Goal: Information Seeking & Learning: Understand process/instructions

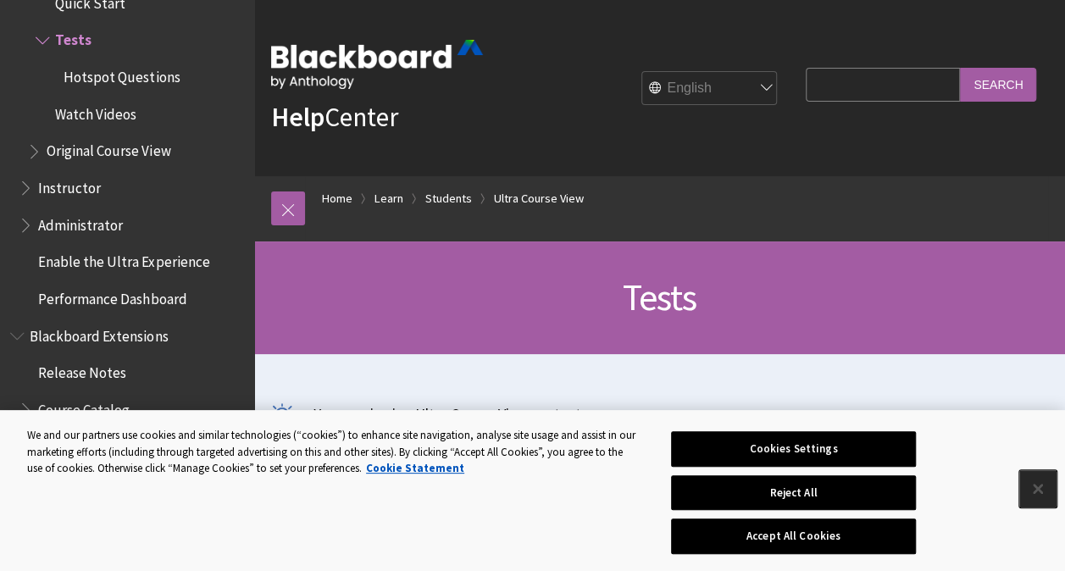
click at [1032, 494] on button "Close" at bounding box center [1037, 488] width 37 height 37
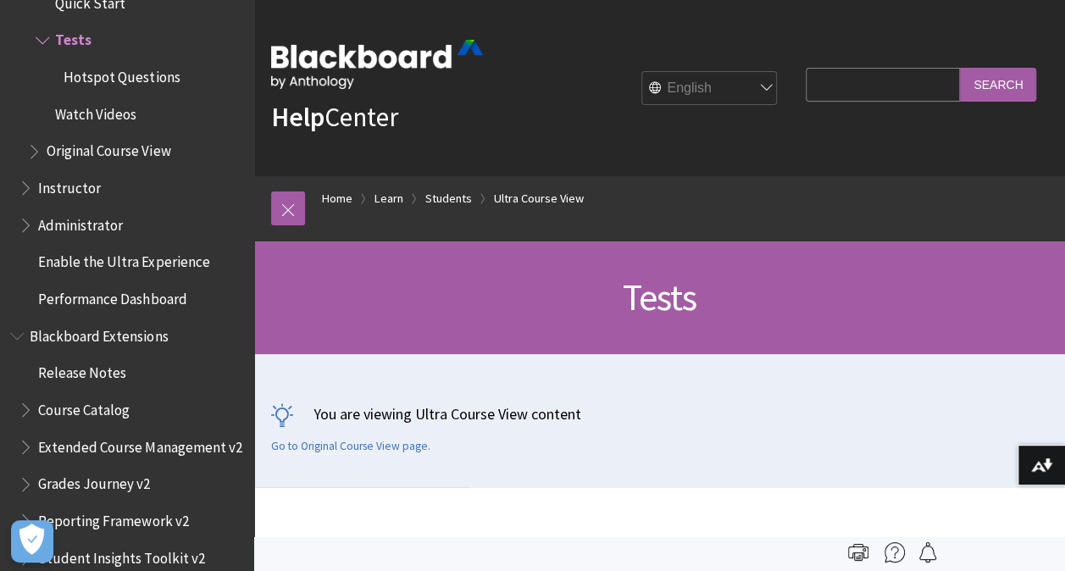
drag, startPoint x: 1032, startPoint y: 494, endPoint x: 767, endPoint y: 449, distance: 269.0
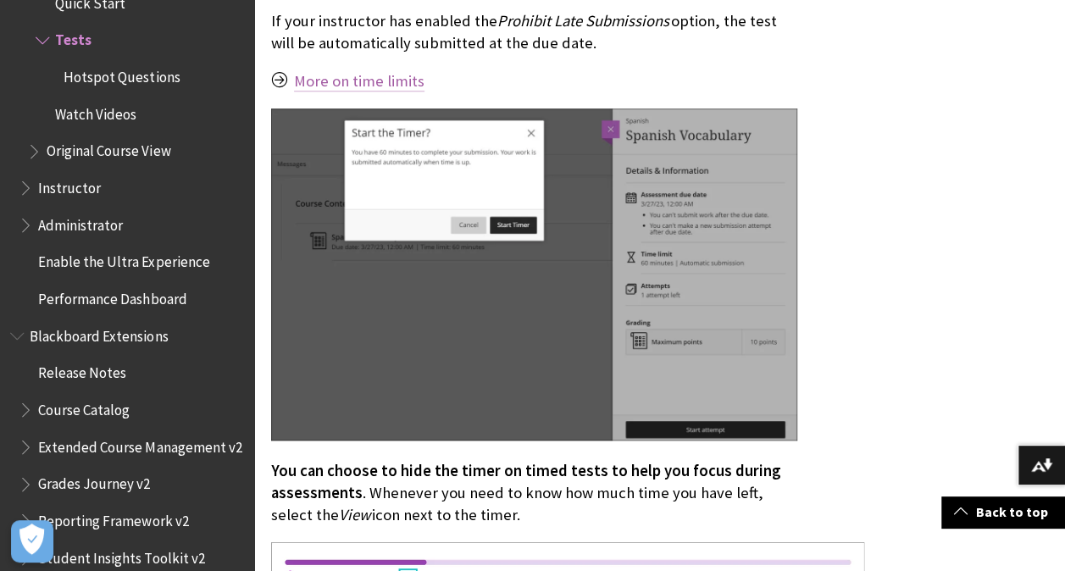
scroll to position [3907, 0]
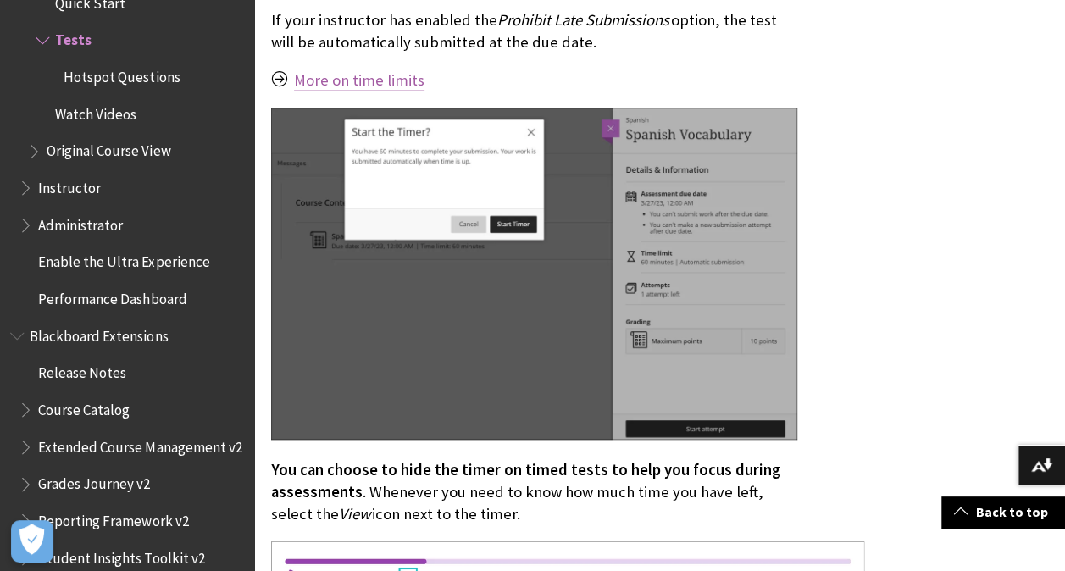
click at [389, 70] on link "More on time limits" at bounding box center [359, 80] width 130 height 20
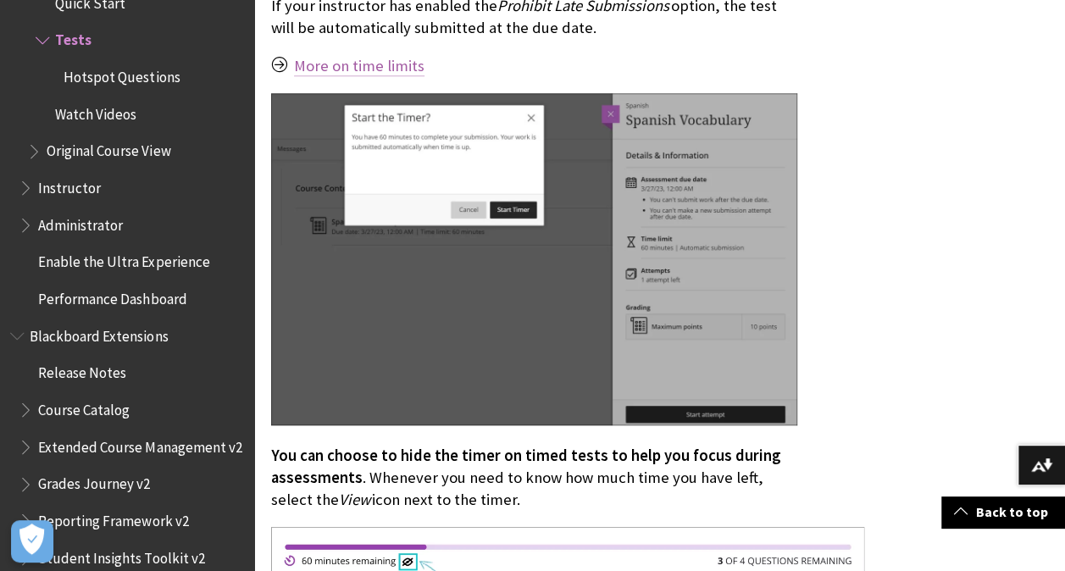
scroll to position [3926, 0]
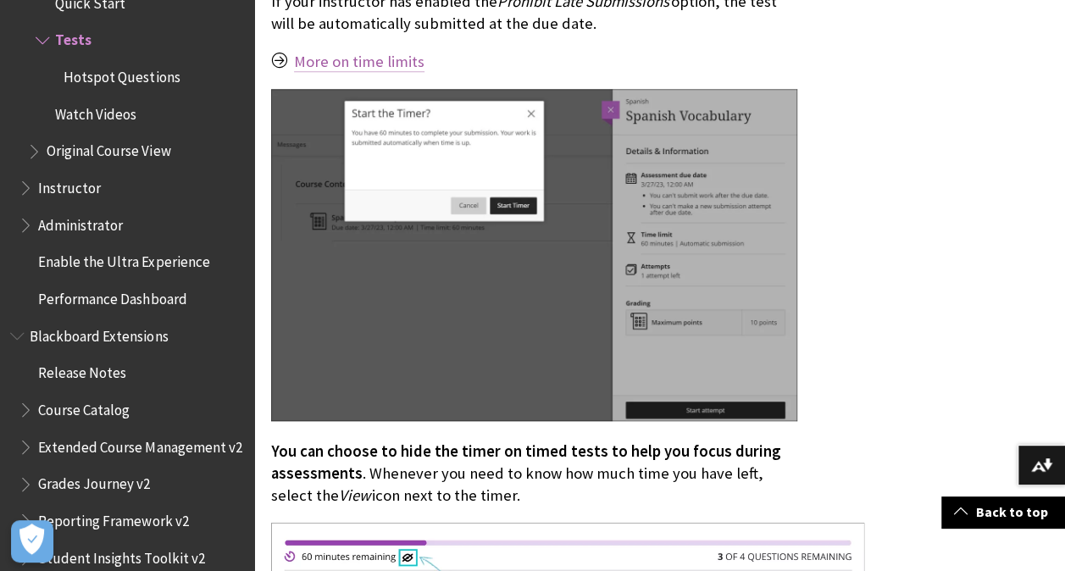
click at [394, 52] on link "More on time limits" at bounding box center [359, 62] width 130 height 20
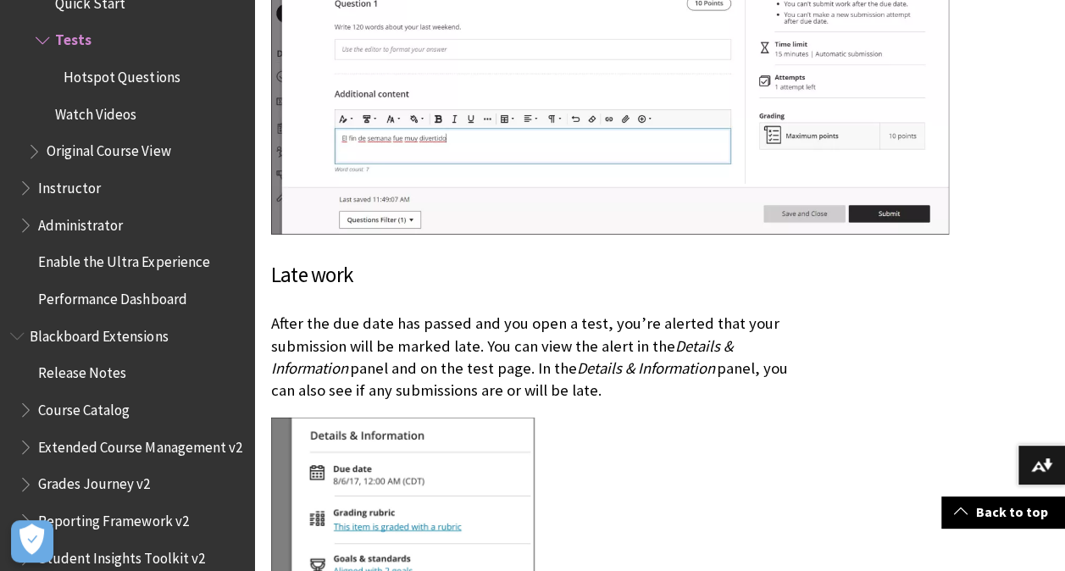
scroll to position [5509, 0]
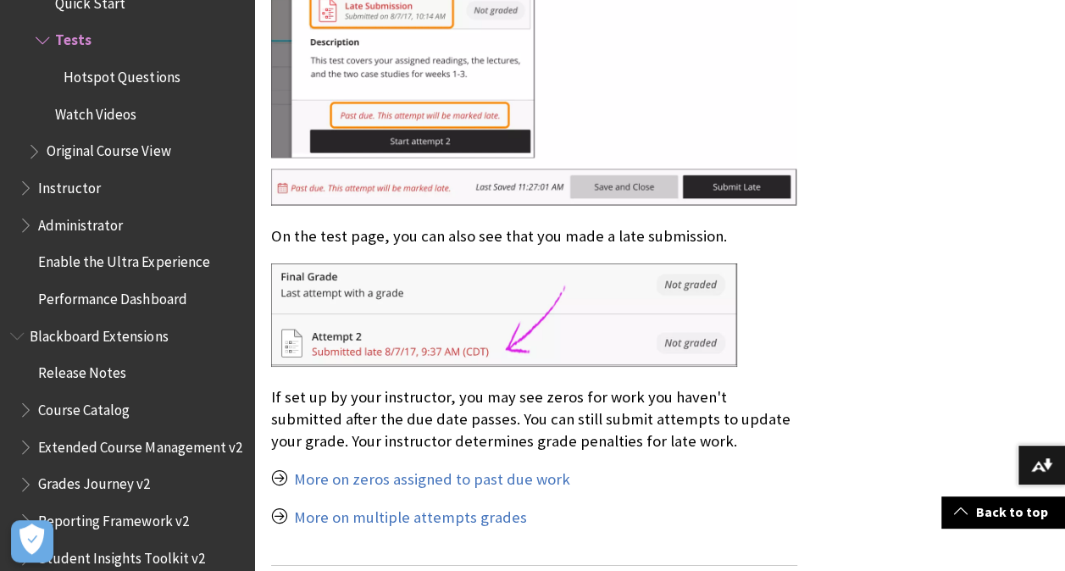
scroll to position [6180, 0]
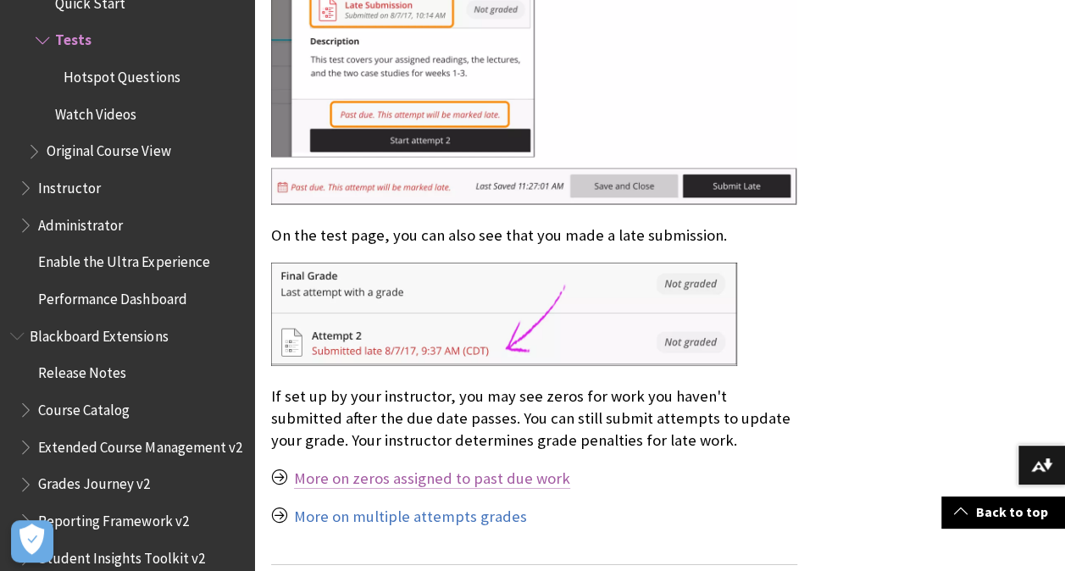
click at [452, 469] on link "More on zeros assigned to past due work" at bounding box center [432, 479] width 276 height 20
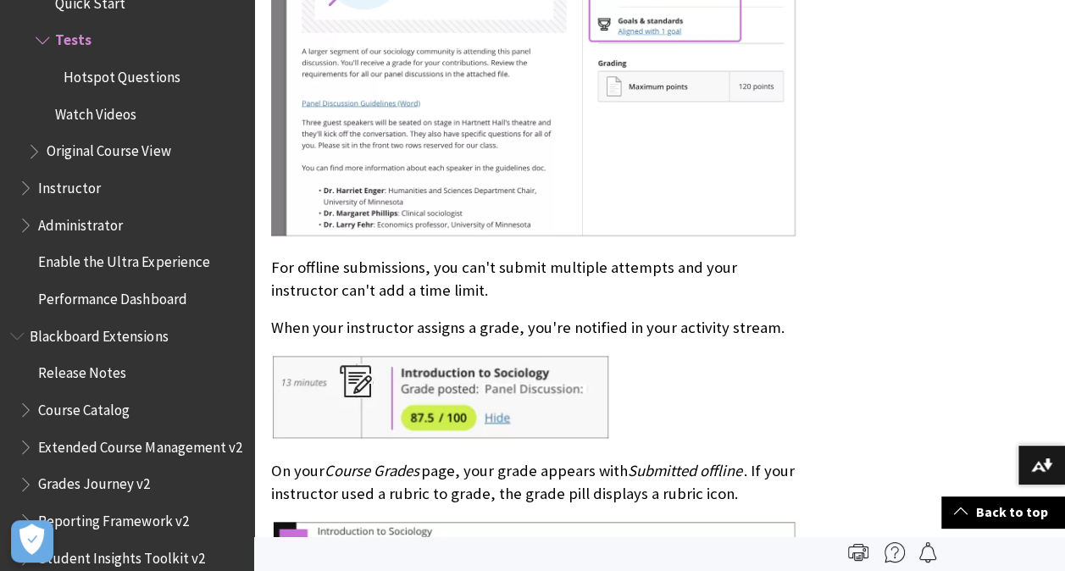
scroll to position [26374, 0]
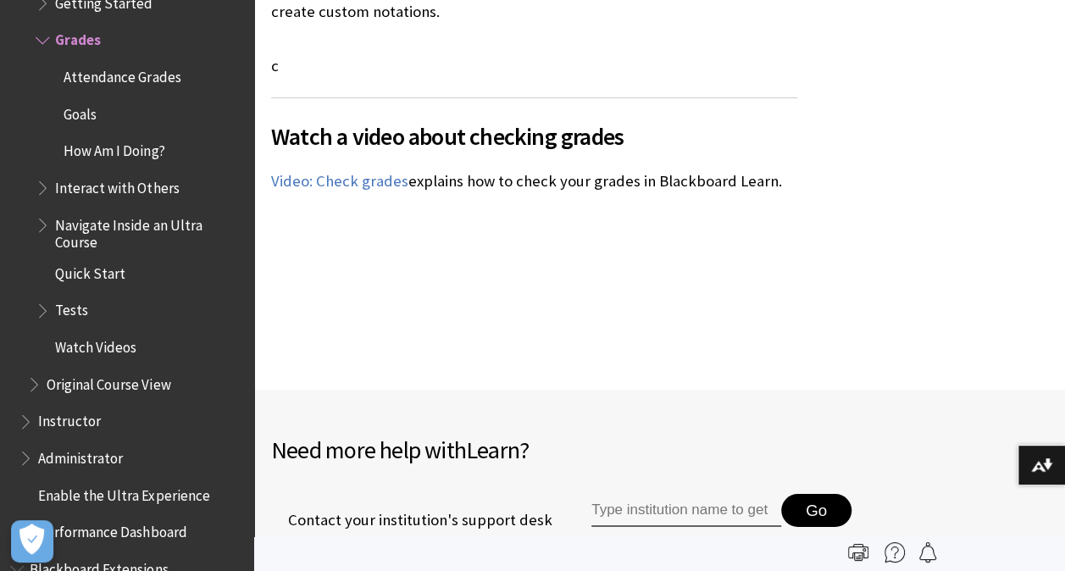
scroll to position [5936, 0]
